Goal: Task Accomplishment & Management: Complete application form

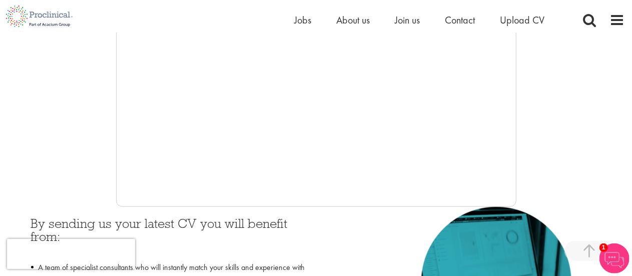
scroll to position [300, 0]
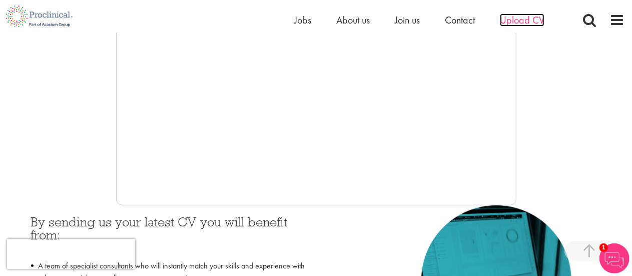
click at [513, 21] on span "Upload CV" at bounding box center [522, 20] width 45 height 13
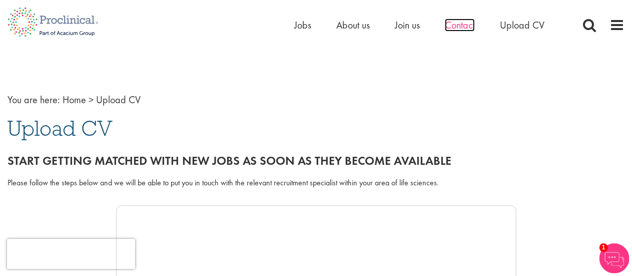
click at [460, 25] on span "Contact" at bounding box center [460, 25] width 30 height 13
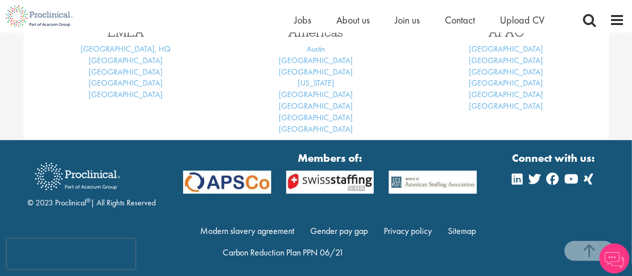
scroll to position [500, 0]
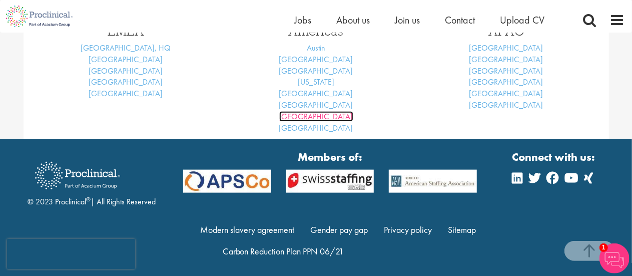
click at [324, 117] on link "San Diego" at bounding box center [316, 116] width 74 height 11
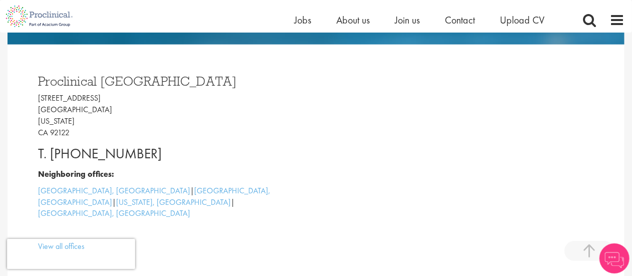
scroll to position [250, 0]
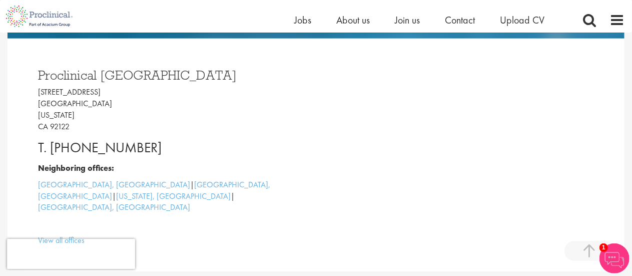
click at [239, 134] on div "Proclinical San Diego 8910 University Center Ln San Diego California CA 92122 T…" at bounding box center [173, 155] width 285 height 193
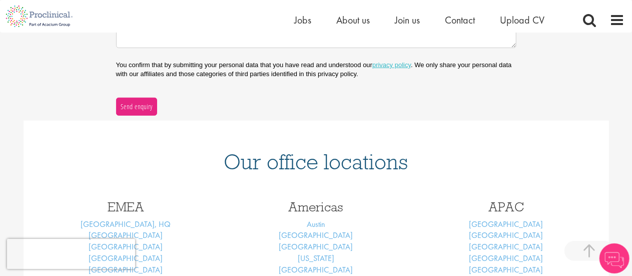
scroll to position [505, 0]
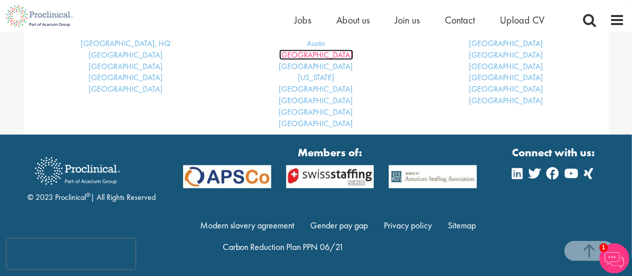
click at [320, 53] on link "[GEOGRAPHIC_DATA]" at bounding box center [316, 55] width 74 height 11
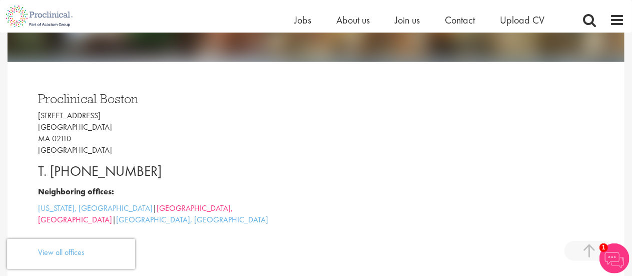
scroll to position [150, 0]
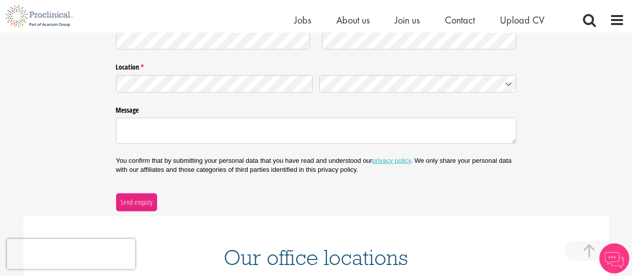
scroll to position [505, 0]
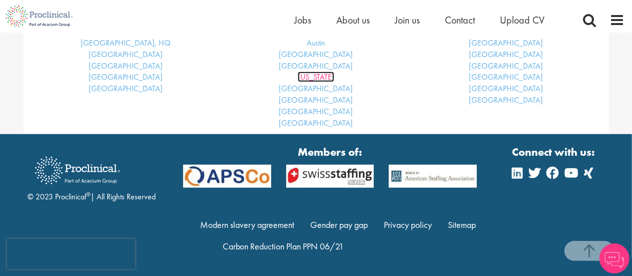
click at [319, 74] on link "[US_STATE]" at bounding box center [316, 77] width 37 height 11
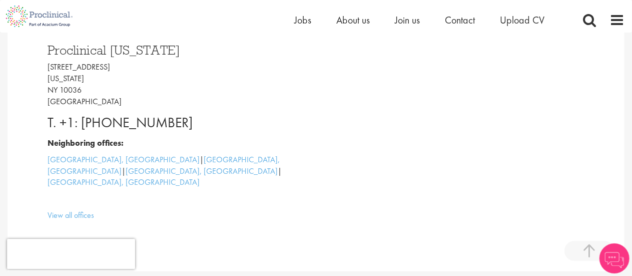
scroll to position [298, 0]
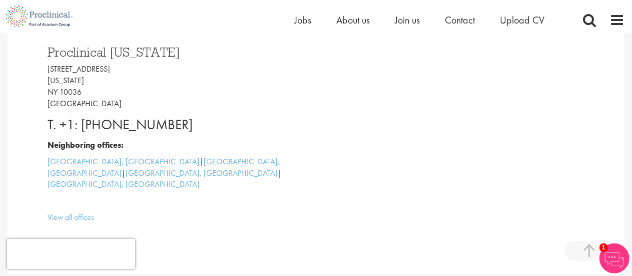
click at [193, 110] on div "Proclinical [US_STATE] [STREET_ADDRESS][US_STATE] T. +1: [PHONE_NUMBER] Neighbo…" at bounding box center [182, 132] width 285 height 193
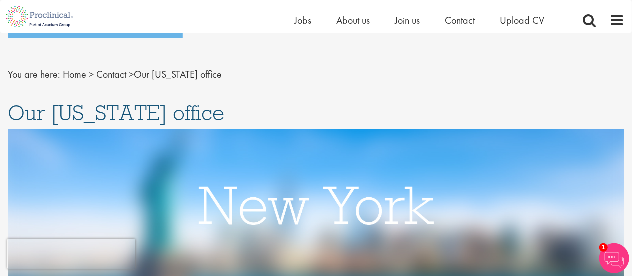
scroll to position [0, 0]
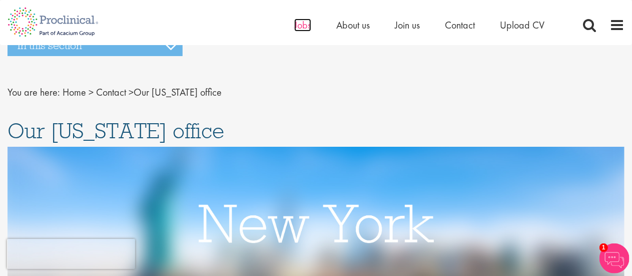
click at [300, 25] on span "Jobs" at bounding box center [302, 25] width 17 height 13
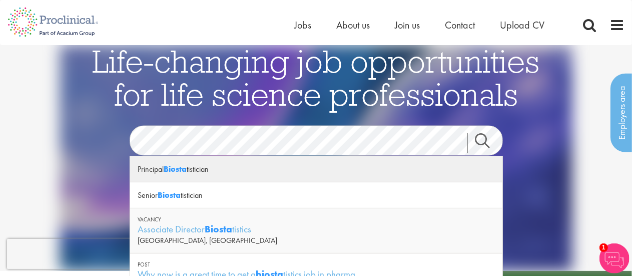
click at [187, 169] on strong "Biosta" at bounding box center [175, 169] width 23 height 11
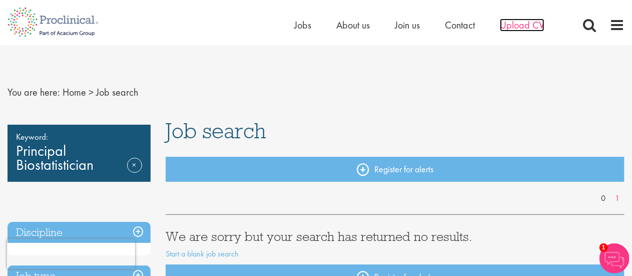
click at [523, 23] on span "Upload CV" at bounding box center [522, 25] width 45 height 13
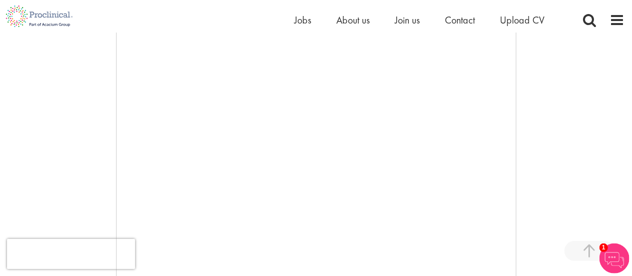
scroll to position [200, 0]
click at [562, 129] on div at bounding box center [316, 155] width 617 height 300
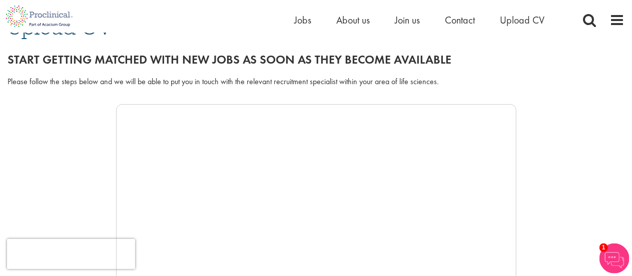
scroll to position [100, 0]
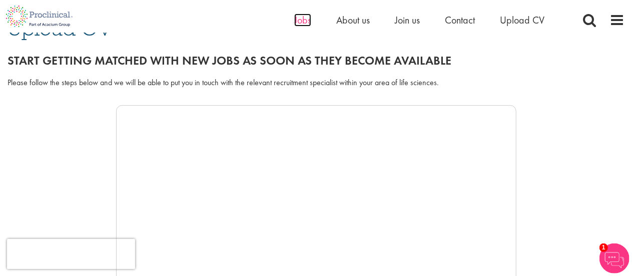
click at [303, 20] on span "Jobs" at bounding box center [302, 20] width 17 height 13
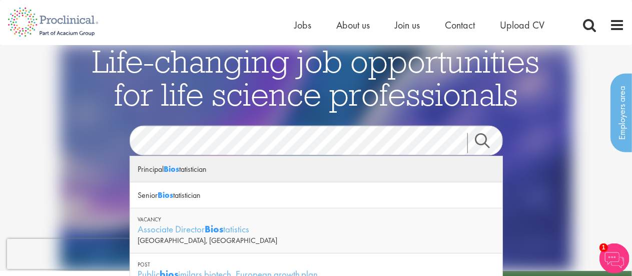
click at [175, 169] on strong "Bios" at bounding box center [172, 169] width 16 height 11
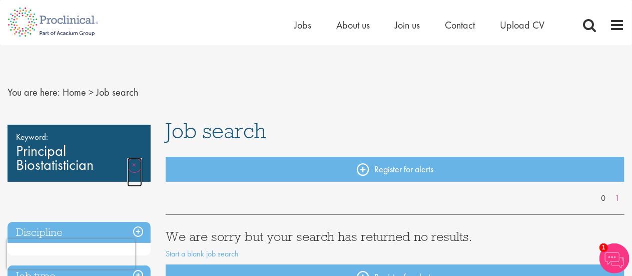
click at [138, 169] on link "Remove" at bounding box center [134, 172] width 15 height 29
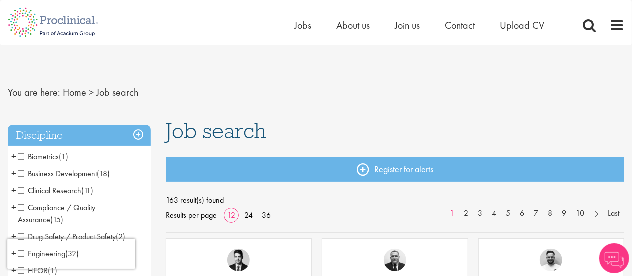
click at [21, 155] on span "Biometrics" at bounding box center [38, 156] width 41 height 11
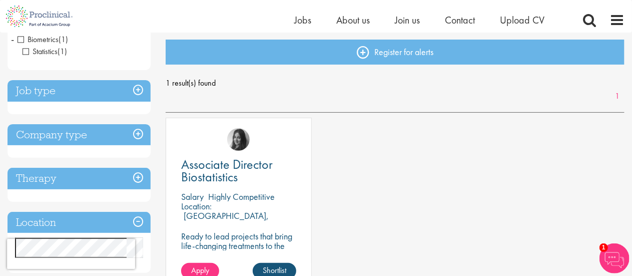
scroll to position [50, 0]
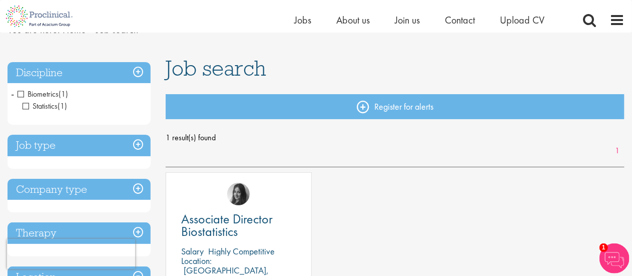
click at [138, 144] on h3 "Job type" at bounding box center [79, 146] width 143 height 22
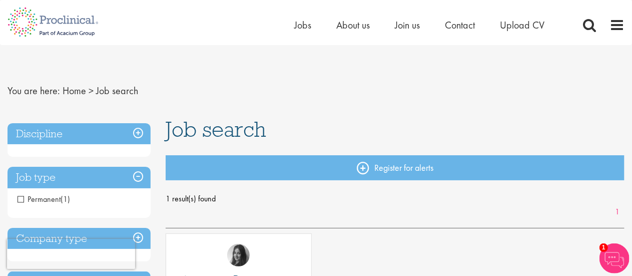
scroll to position [0, 0]
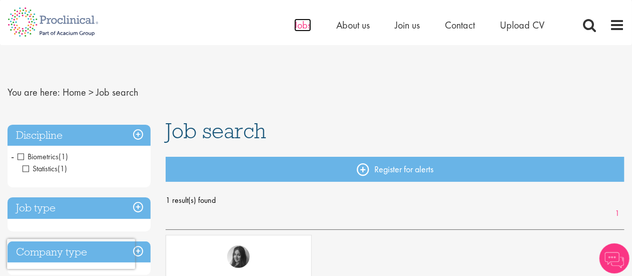
click at [297, 24] on span "Jobs" at bounding box center [302, 25] width 17 height 13
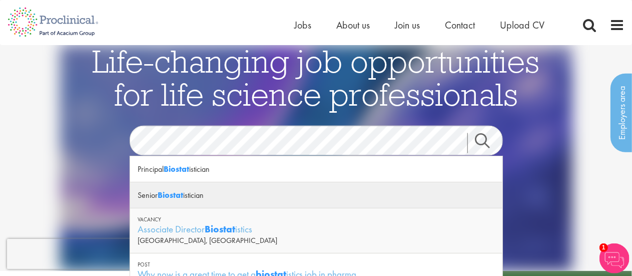
click at [202, 196] on div "Senior Biostat istician" at bounding box center [316, 195] width 372 height 26
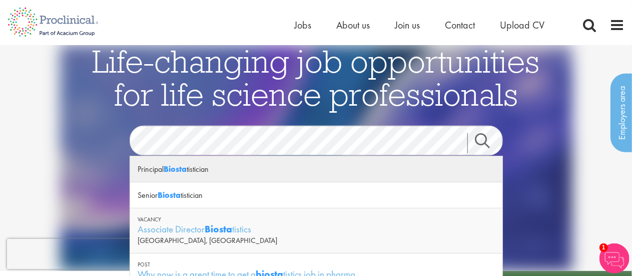
click at [186, 168] on strong "Biosta" at bounding box center [175, 169] width 23 height 11
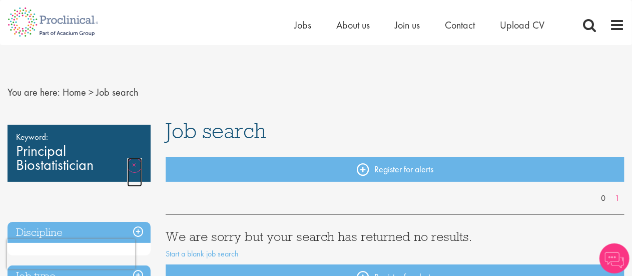
click at [135, 165] on link "Remove" at bounding box center [134, 172] width 15 height 29
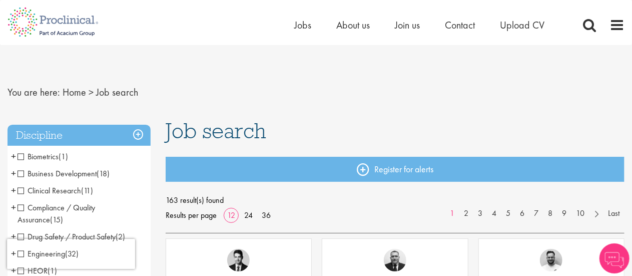
click at [19, 157] on span "Biometrics" at bounding box center [38, 156] width 41 height 11
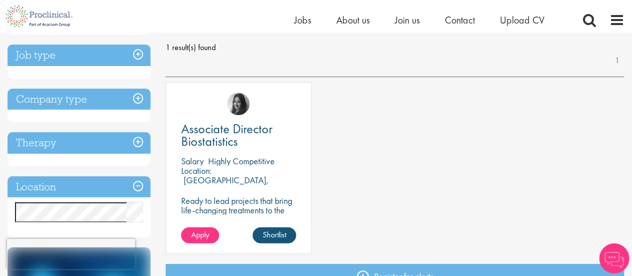
scroll to position [150, 0]
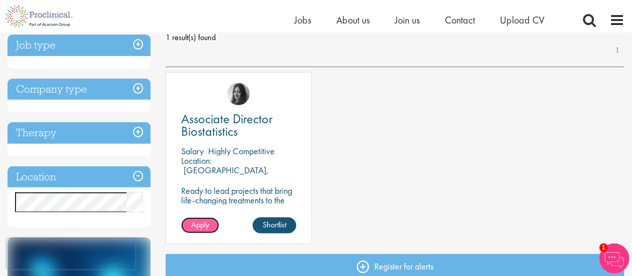
click at [194, 221] on span "Apply" at bounding box center [200, 224] width 18 height 11
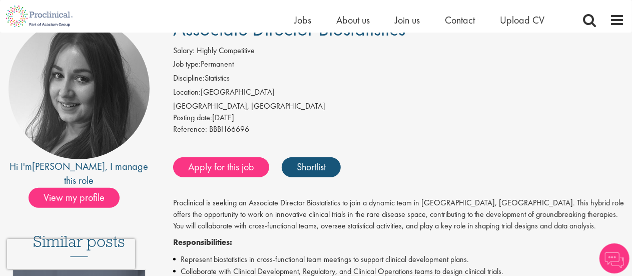
scroll to position [100, 0]
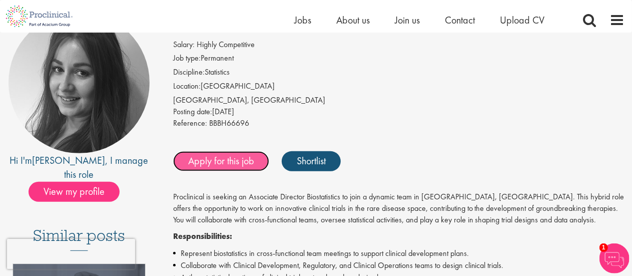
click at [247, 158] on link "Apply for this job" at bounding box center [221, 161] width 96 height 20
